Goal: Task Accomplishment & Management: Manage account settings

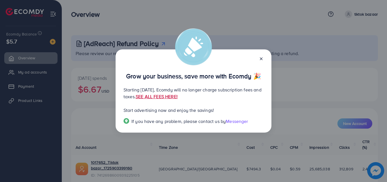
click at [178, 97] on link "SEE ALL FEES HERE!" at bounding box center [157, 96] width 42 height 6
click at [262, 59] on icon at bounding box center [261, 58] width 5 height 5
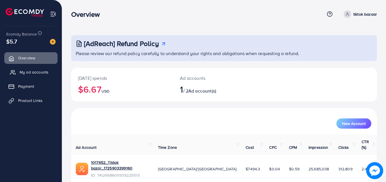
click at [31, 73] on span "My ad accounts" at bounding box center [34, 72] width 29 height 6
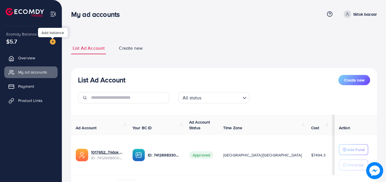
click at [54, 42] on img at bounding box center [53, 42] width 6 height 6
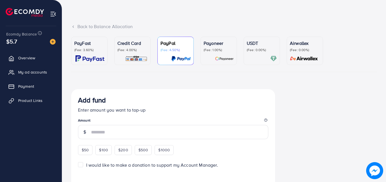
scroll to position [28, 0]
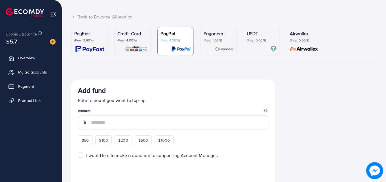
click at [79, 43] on p "(Fee: 3.60%)" at bounding box center [89, 40] width 30 height 5
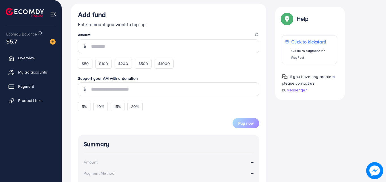
scroll to position [113, 0]
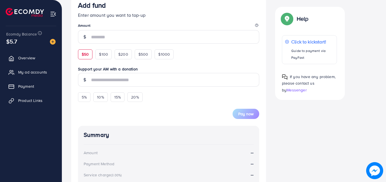
click at [87, 56] on span "$50" at bounding box center [85, 54] width 7 height 6
type input "**"
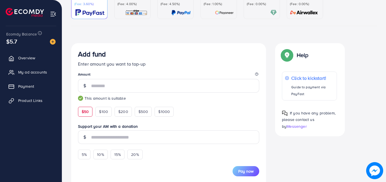
scroll to position [0, 0]
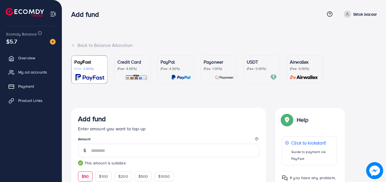
click at [260, 70] on p "(Fee: 0.00%)" at bounding box center [262, 68] width 30 height 5
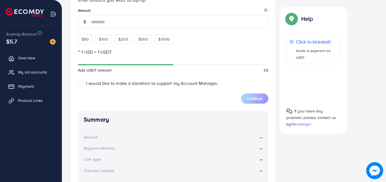
scroll to position [170, 0]
click at [88, 40] on span "$50" at bounding box center [85, 39] width 7 height 6
type input "**"
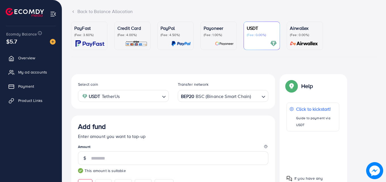
scroll to position [20, 0]
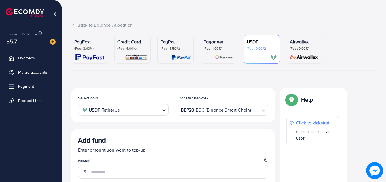
click at [91, 47] on p "(Fee: 3.60%)" at bounding box center [89, 48] width 30 height 5
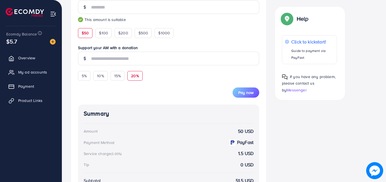
scroll to position [162, 0]
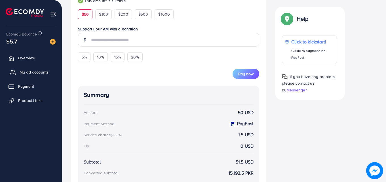
click at [37, 70] on span "My ad accounts" at bounding box center [34, 72] width 29 height 6
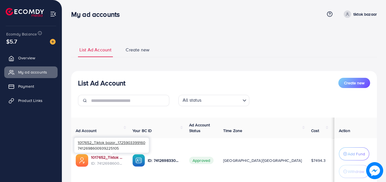
click at [119, 158] on link "1017652_Tiktok bazar_1725903399160" at bounding box center [107, 157] width 32 height 6
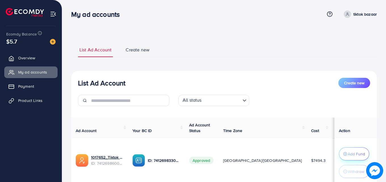
click at [343, 152] on icon "button" at bounding box center [345, 154] width 4 height 4
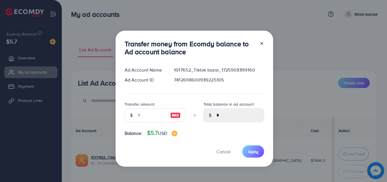
click at [172, 116] on img at bounding box center [175, 115] width 10 height 7
type input "*"
type input "****"
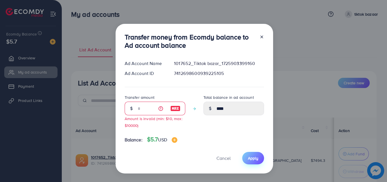
click at [253, 160] on span "Apply" at bounding box center [253, 158] width 10 height 6
click at [250, 157] on span "Apply" at bounding box center [253, 158] width 10 height 6
click at [222, 156] on span "Cancel" at bounding box center [223, 158] width 14 height 6
type input "*"
